Goal: Contribute content: Contribute content

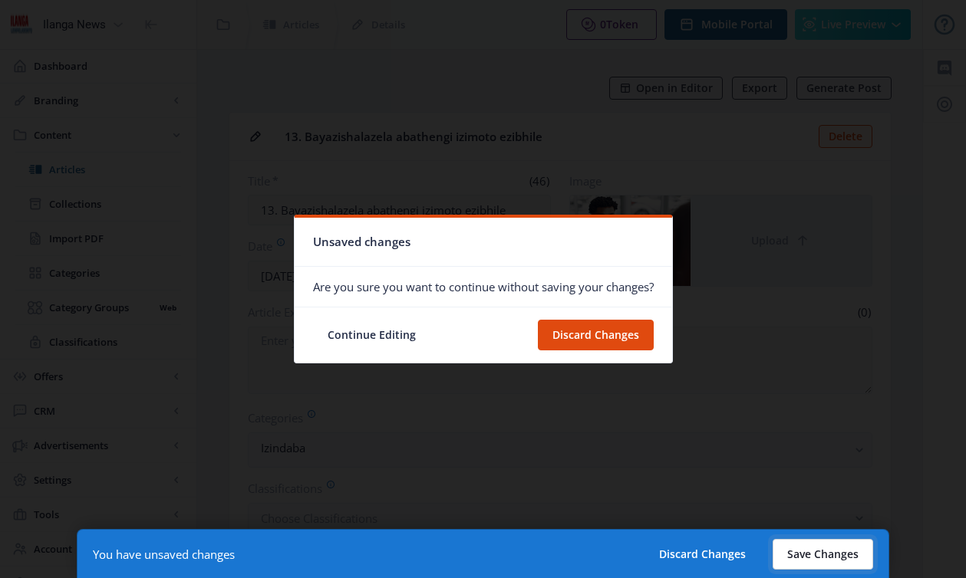
click at [808, 547] on button "Save Changes" at bounding box center [822, 554] width 100 height 31
click at [812, 556] on button "Save Changes" at bounding box center [822, 554] width 100 height 31
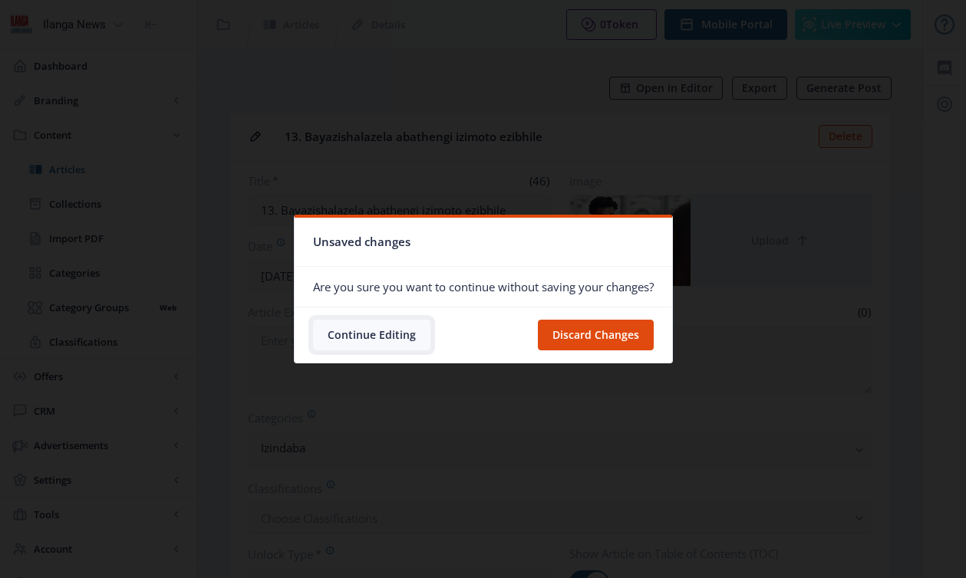
click at [380, 336] on button "Continue Editing" at bounding box center [371, 335] width 117 height 31
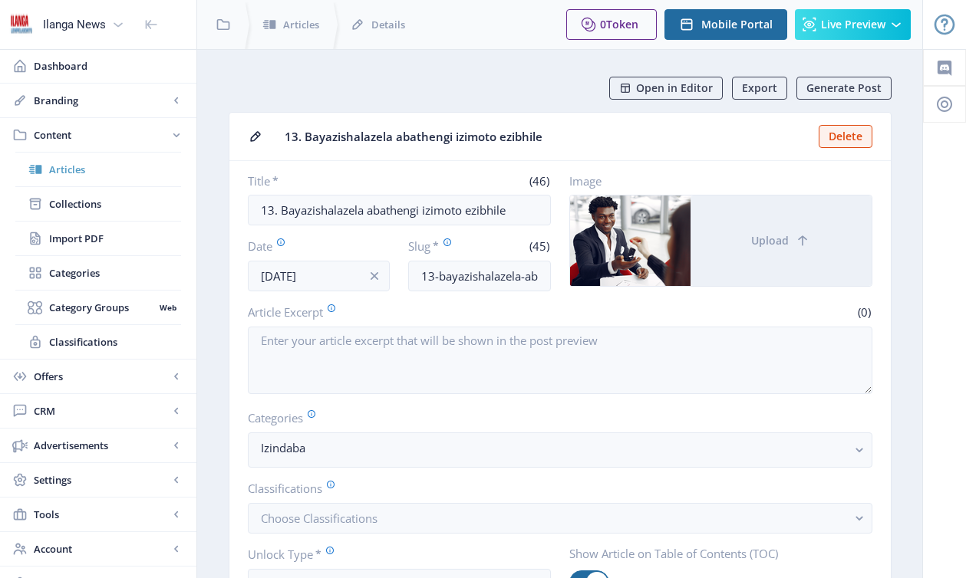
click at [64, 172] on span "Articles" at bounding box center [115, 169] width 132 height 15
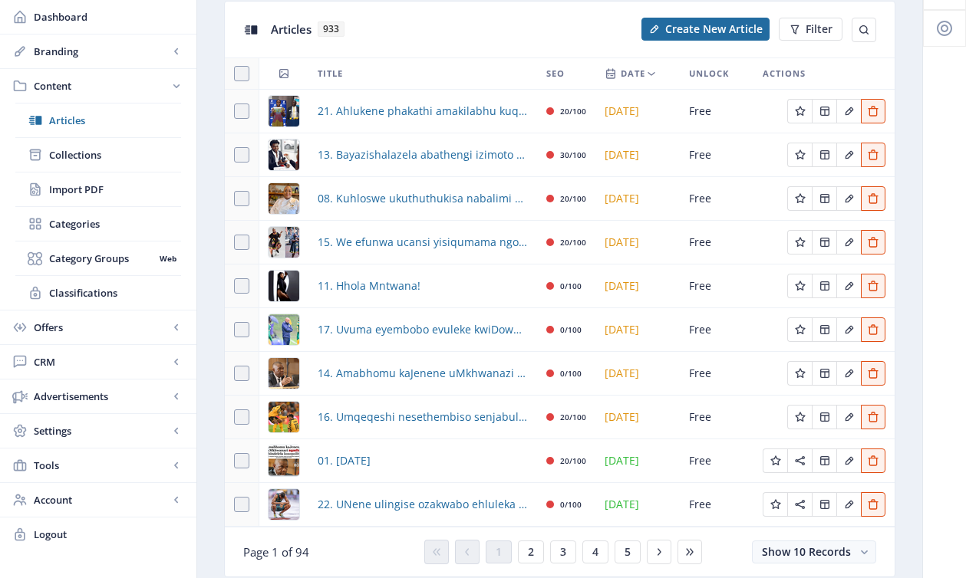
scroll to position [91, 0]
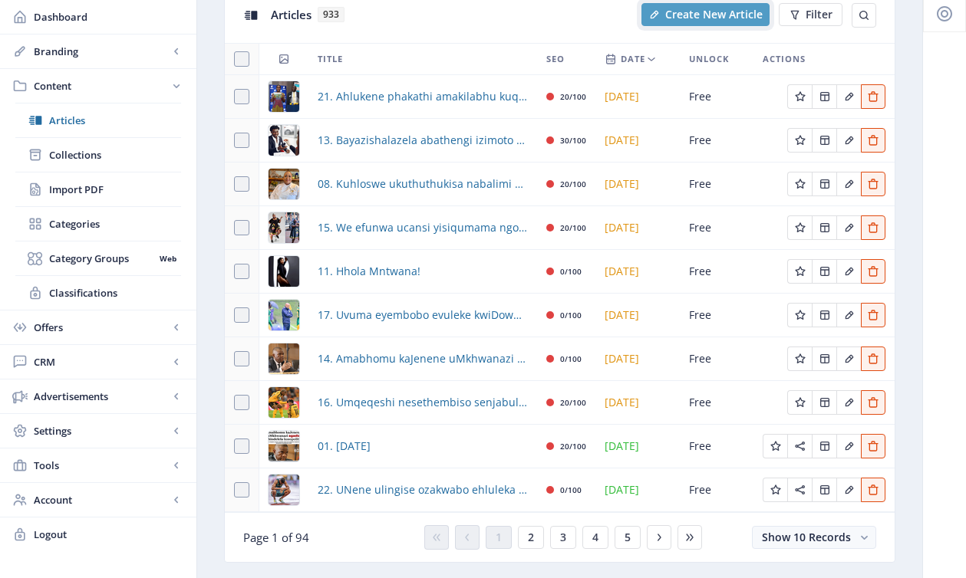
click at [684, 20] on span "Create New Article" at bounding box center [713, 14] width 97 height 12
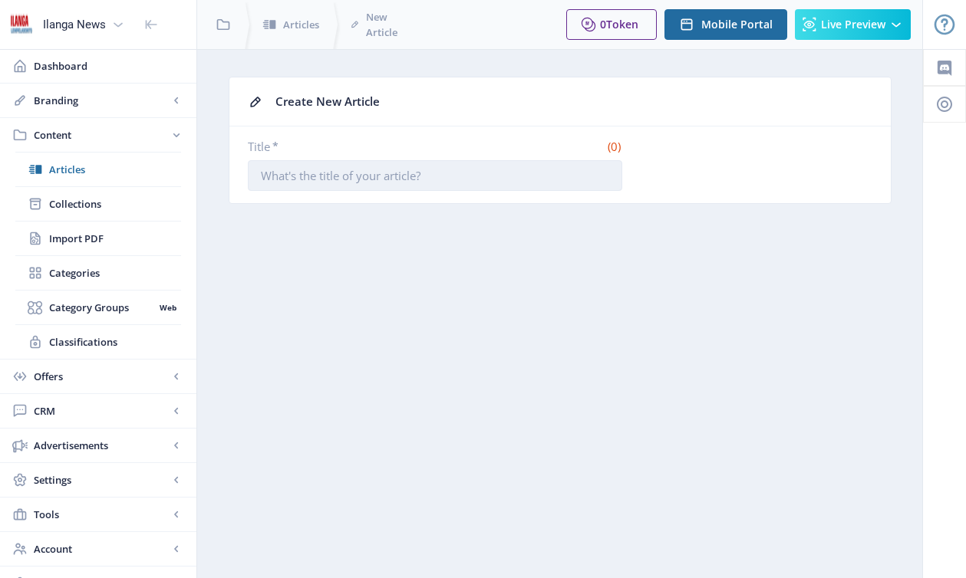
click at [398, 174] on input "Title *" at bounding box center [435, 175] width 374 height 31
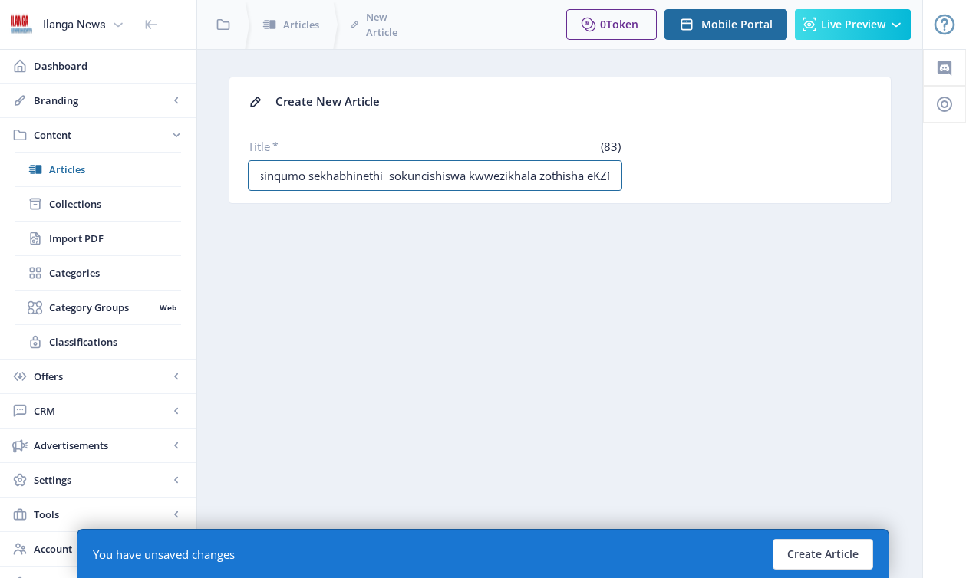
scroll to position [0, 118]
type input "06. I-Sadtu iphikise isinqumo sekhabhinethi sokuncishiswa kwwezikhala zothisha …"
click at [835, 562] on button "Create Article" at bounding box center [822, 554] width 100 height 31
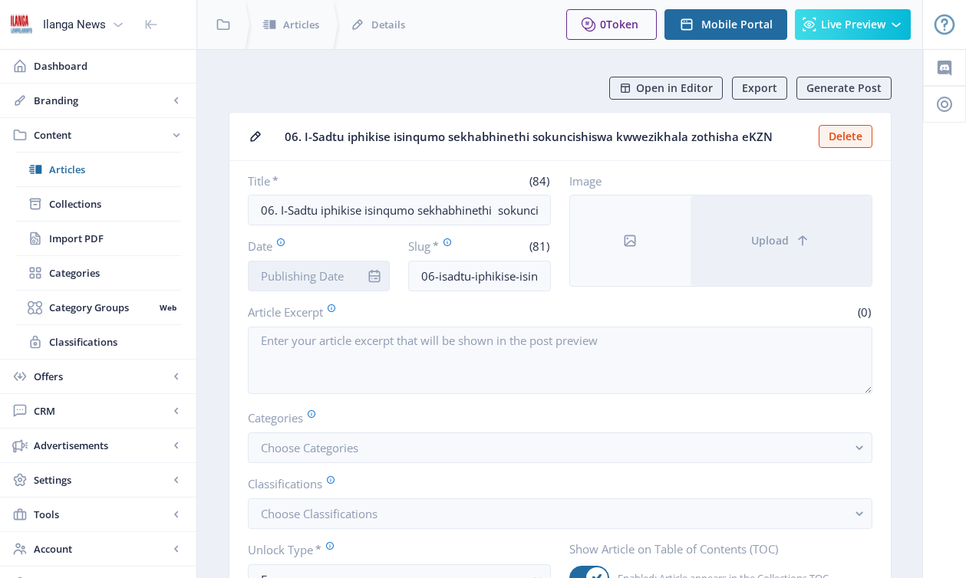
click at [313, 279] on input "Date" at bounding box center [319, 276] width 143 height 31
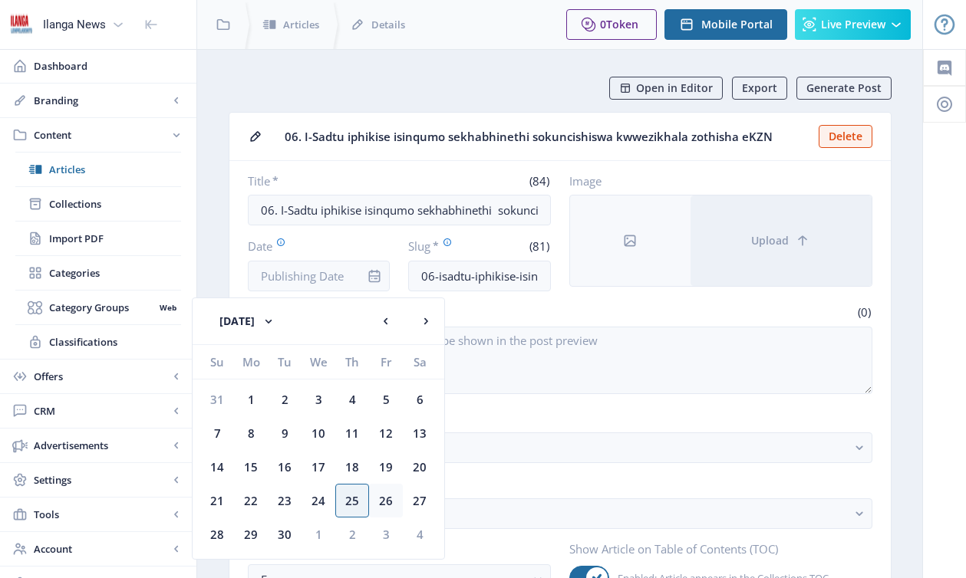
click at [382, 501] on div "26" at bounding box center [386, 501] width 34 height 34
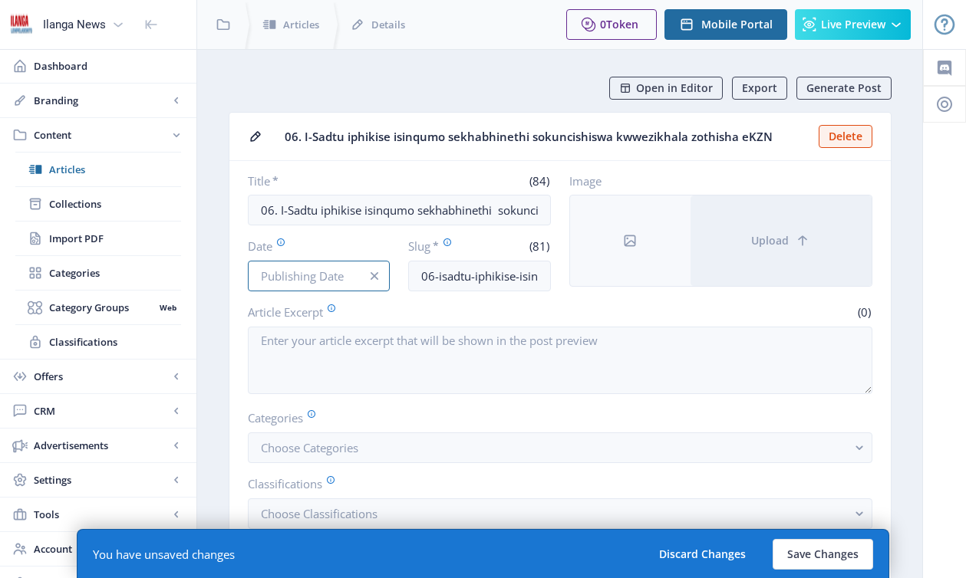
type input "[DATE]"
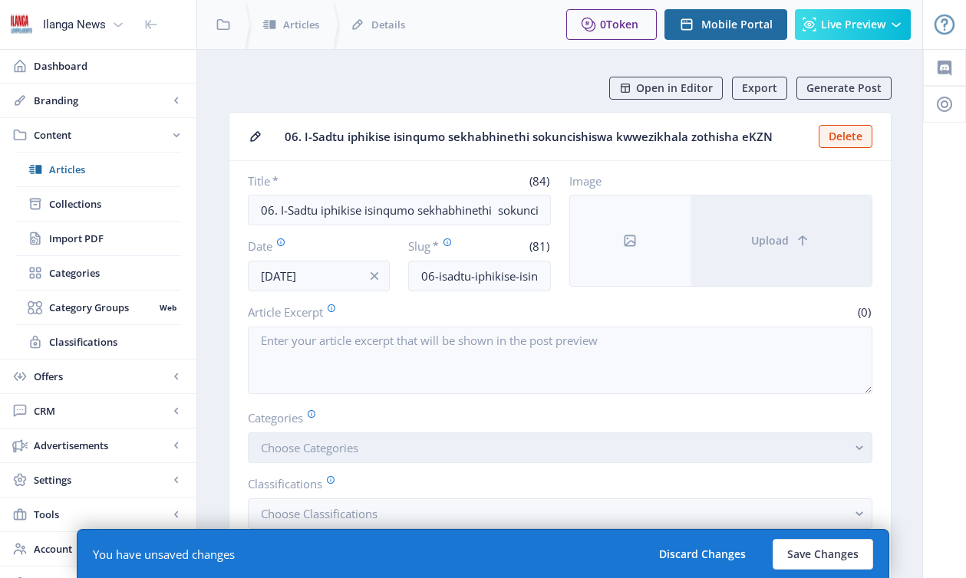
click at [299, 452] on span "Choose Categories" at bounding box center [309, 447] width 97 height 15
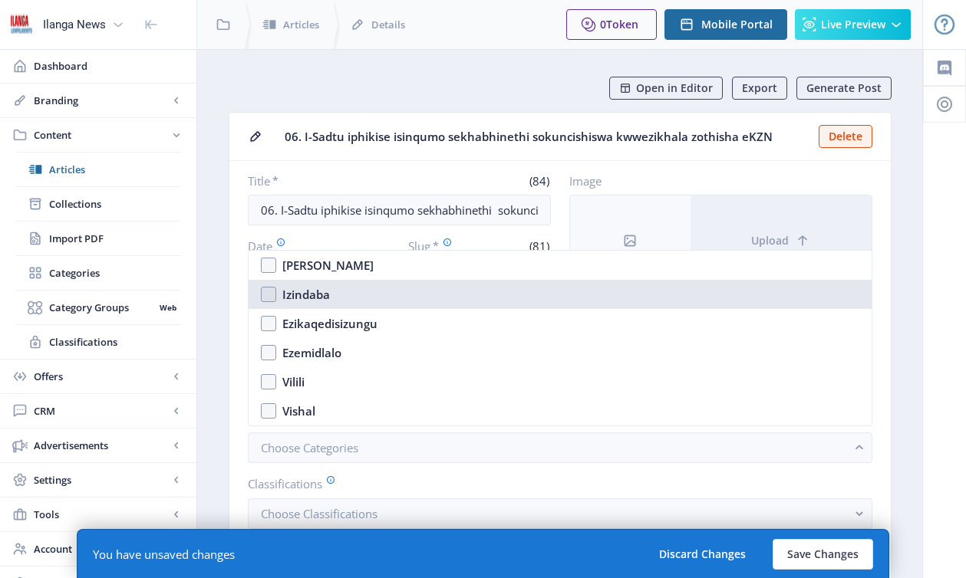
click at [274, 298] on nb-option "Izindaba" at bounding box center [560, 294] width 623 height 29
checkbox input "true"
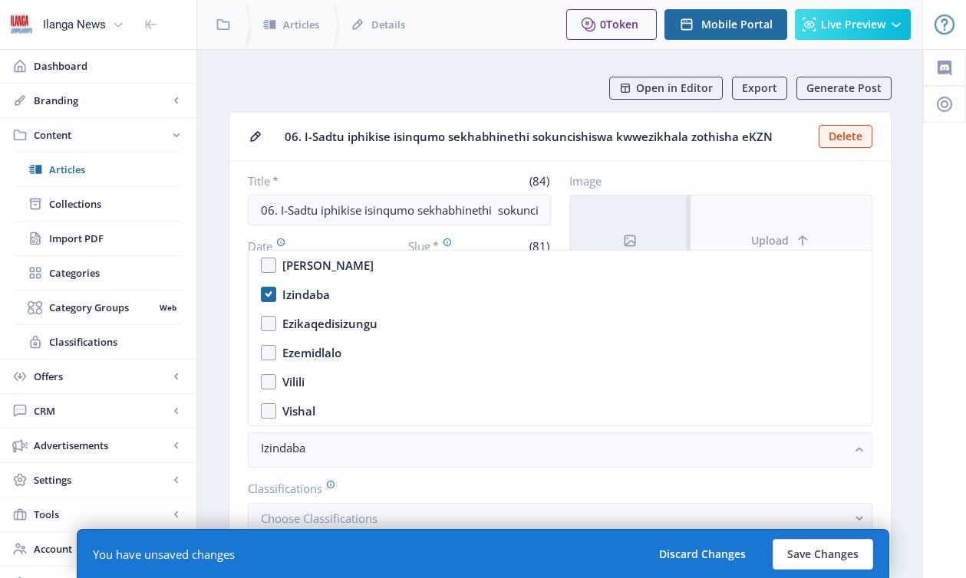
click at [816, 219] on button "Upload" at bounding box center [780, 241] width 181 height 91
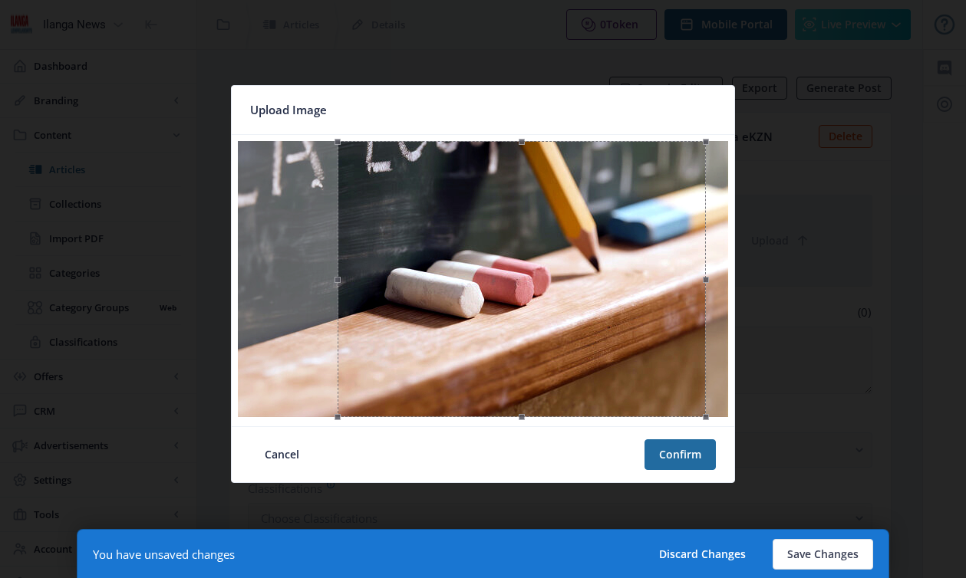
drag, startPoint x: 553, startPoint y: 351, endPoint x: 584, endPoint y: 348, distance: 31.5
click at [584, 348] on div at bounding box center [521, 279] width 368 height 276
click at [685, 458] on button "Confirm" at bounding box center [679, 454] width 71 height 31
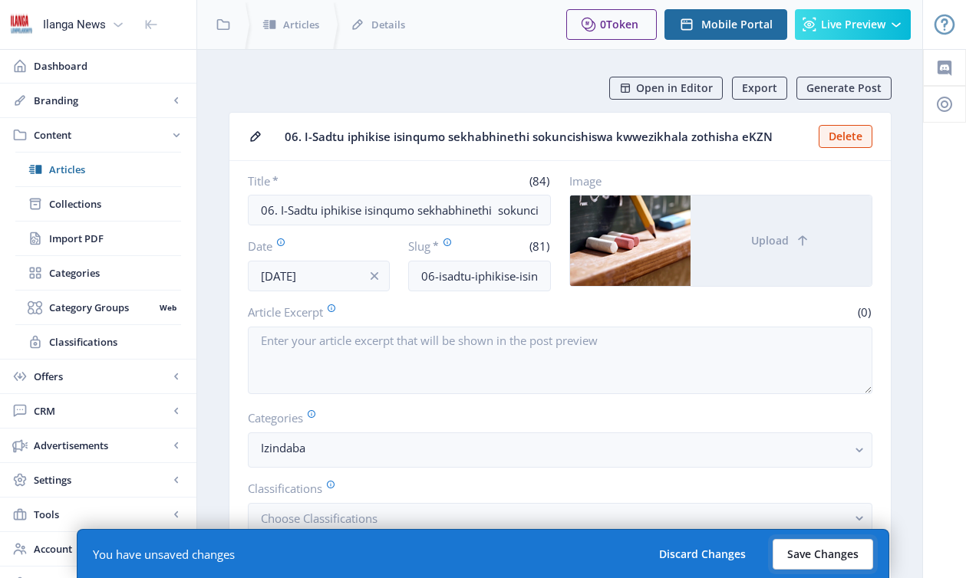
click at [834, 549] on button "Save Changes" at bounding box center [822, 554] width 100 height 31
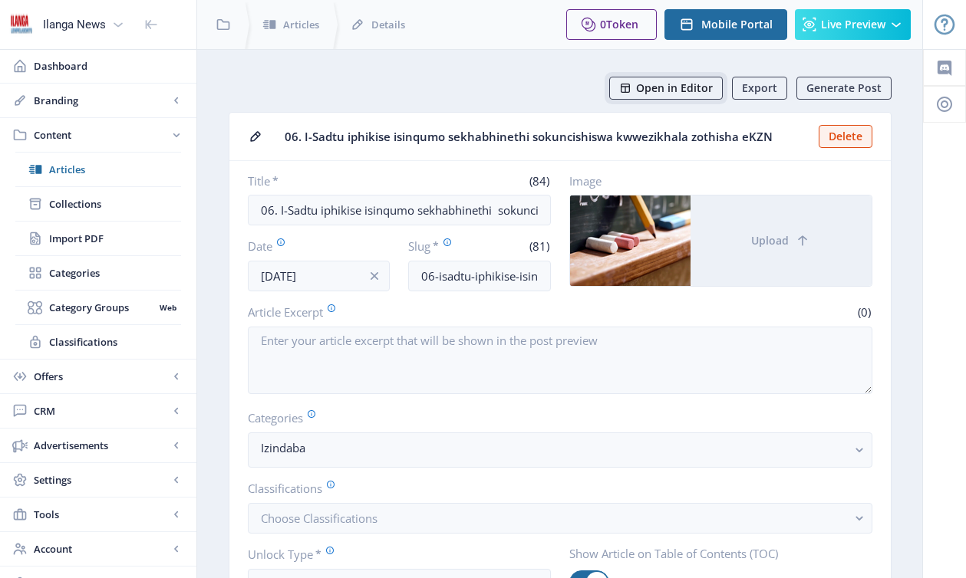
click at [689, 91] on span "Open in Editor" at bounding box center [674, 88] width 77 height 12
